Goal: Transaction & Acquisition: Download file/media

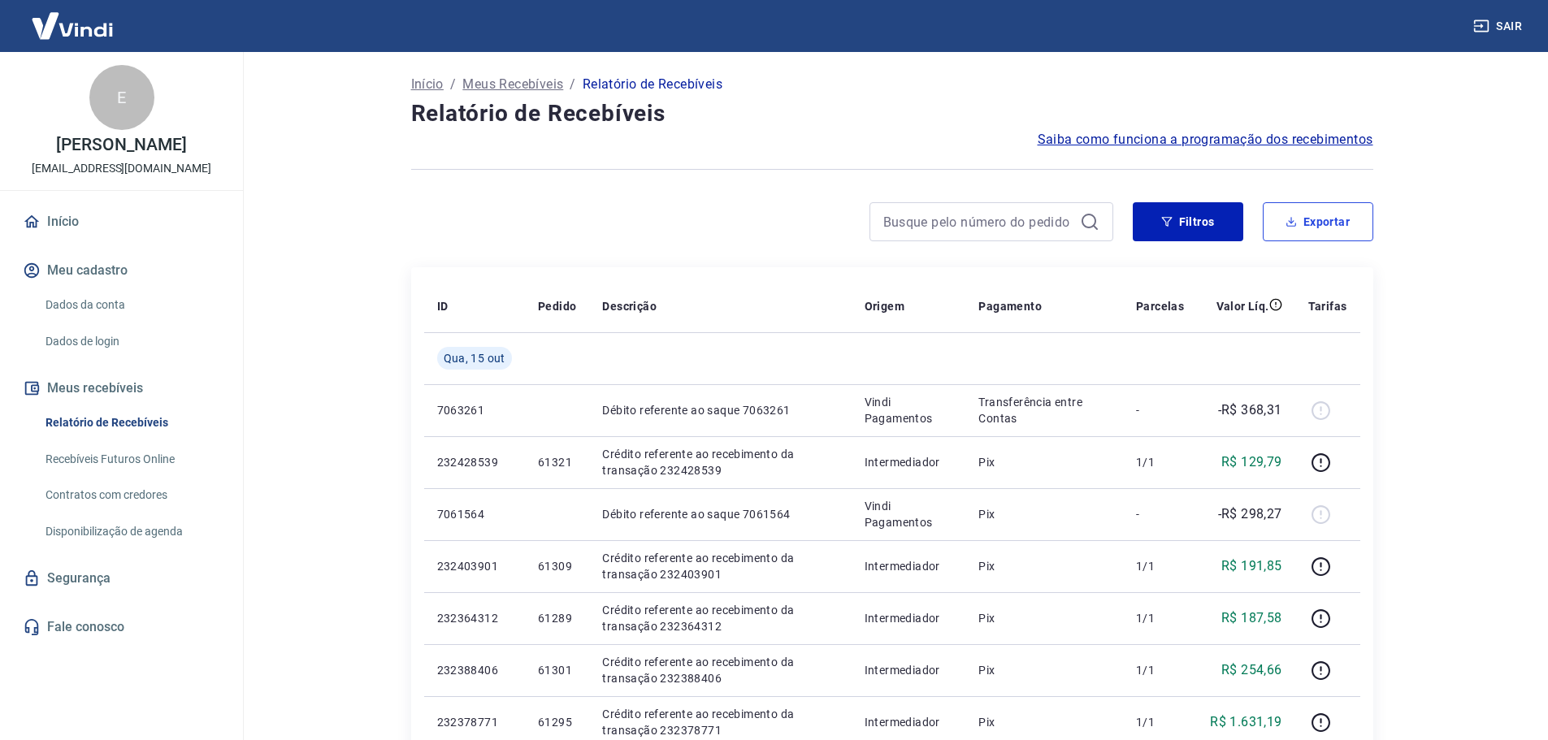
drag, startPoint x: 1333, startPoint y: 221, endPoint x: 1321, endPoint y: 224, distance: 12.6
click at [1333, 221] on button "Exportar" at bounding box center [1318, 221] width 111 height 39
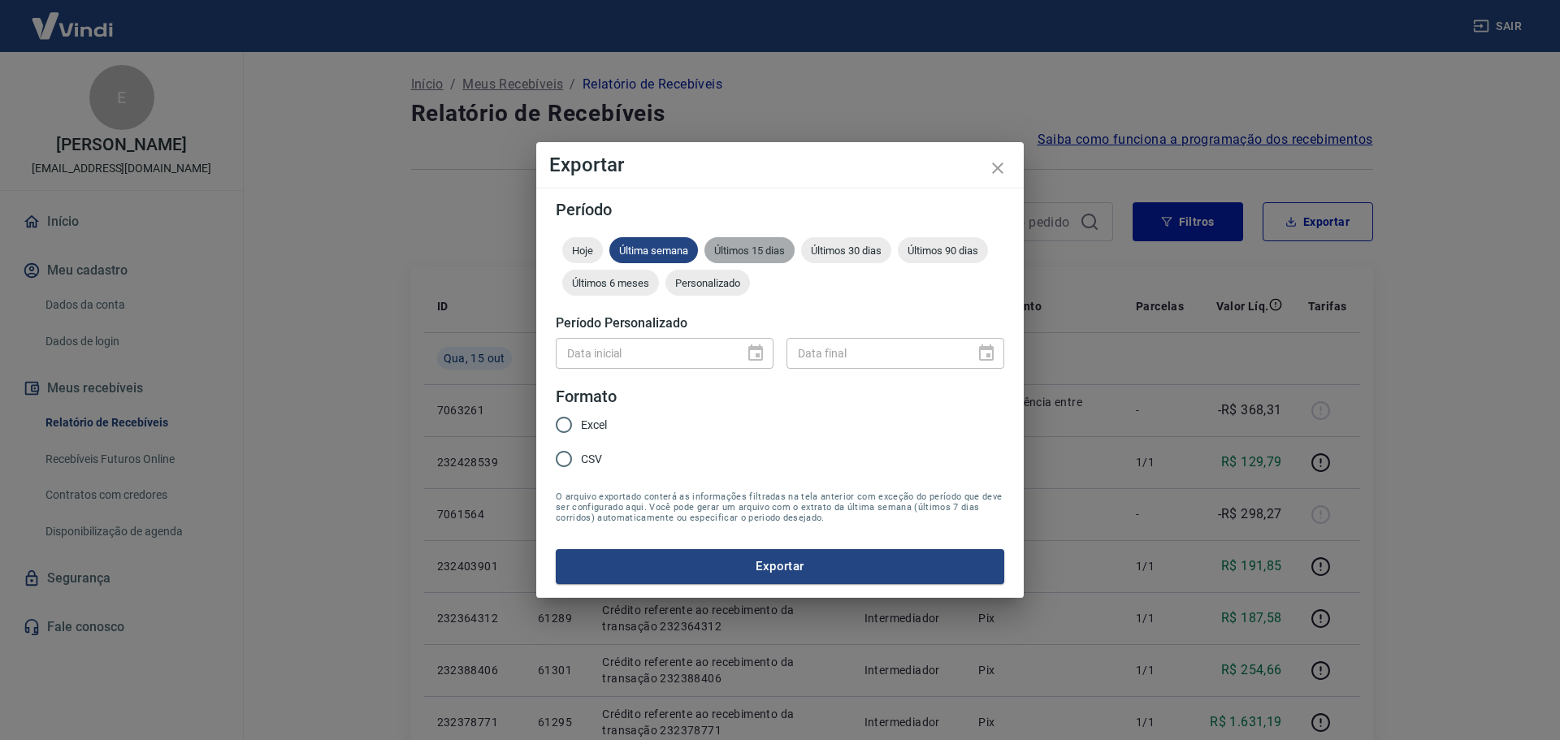
click at [736, 247] on span "Últimos 15 dias" at bounding box center [750, 251] width 90 height 12
click at [566, 433] on input "Excel" at bounding box center [564, 425] width 34 height 34
radio input "true"
click at [710, 579] on button "Exportar" at bounding box center [780, 566] width 449 height 34
